Goal: Information Seeking & Learning: Learn about a topic

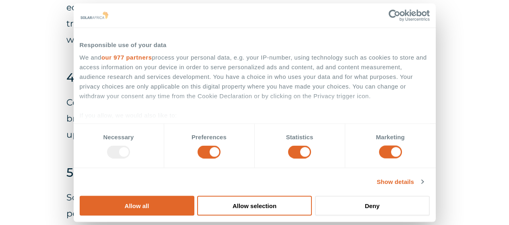
scroll to position [2542, 0]
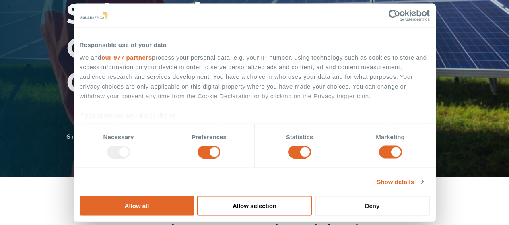
click at [430, 195] on button "Deny" at bounding box center [372, 205] width 115 height 20
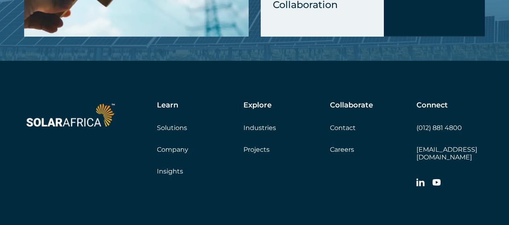
scroll to position [4190, 0]
